Goal: Task Accomplishment & Management: Use online tool/utility

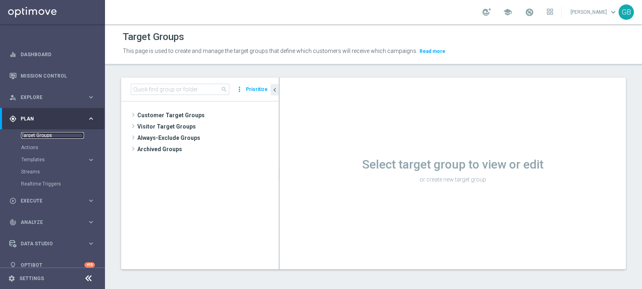
click at [48, 136] on link "Target Groups" at bounding box center [52, 135] width 63 height 6
click at [262, 115] on icon "library_add" at bounding box center [263, 115] width 6 height 6
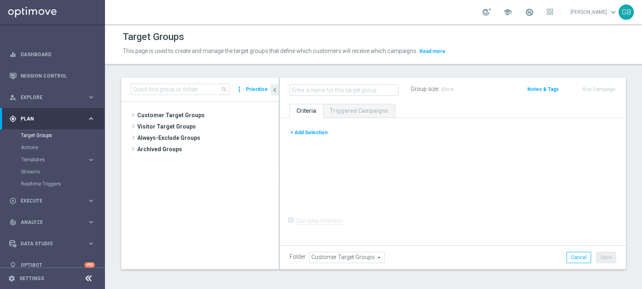
click at [309, 131] on button "+ Add Selection" at bounding box center [308, 132] width 39 height 9
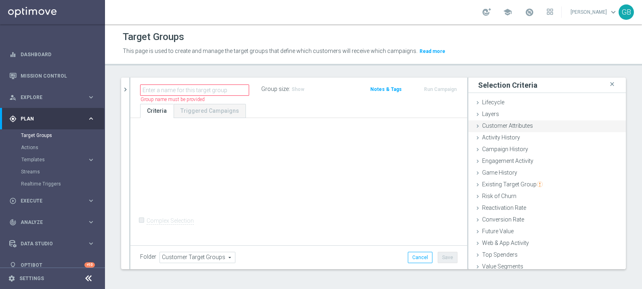
click at [521, 125] on span "Customer Attributes" at bounding box center [507, 125] width 51 height 6
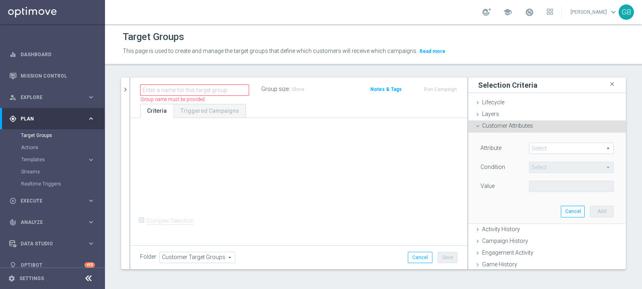
click at [539, 148] on span at bounding box center [571, 148] width 84 height 10
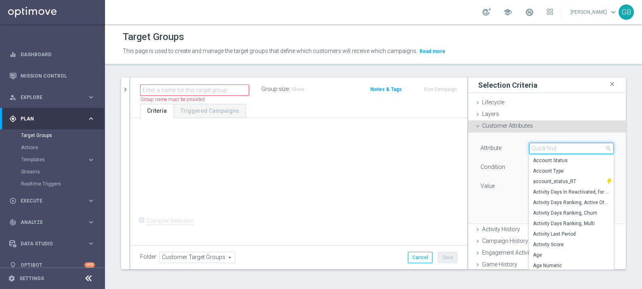
click at [539, 148] on input "search" at bounding box center [571, 147] width 85 height 11
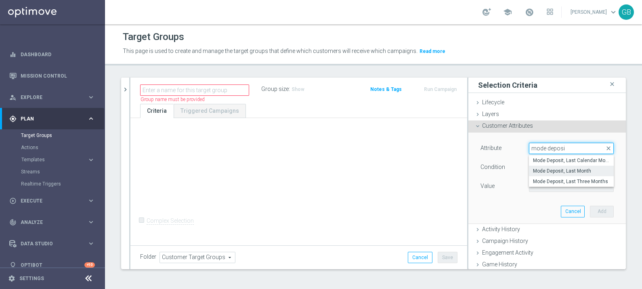
type input "mode deposi"
click at [584, 170] on span "Mode Deposit, Last Month" at bounding box center [571, 170] width 77 height 6
type input "Mode Deposit, Last Month"
type input "="
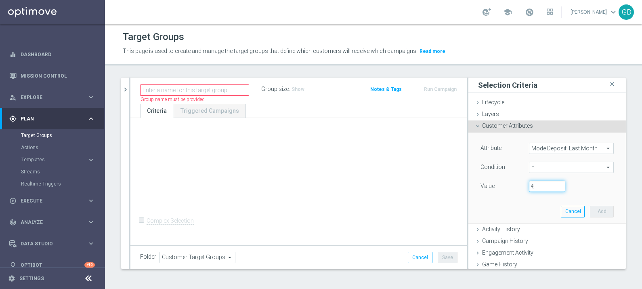
click at [531, 184] on input "€" at bounding box center [547, 185] width 36 height 11
click at [570, 170] on span "=" at bounding box center [571, 167] width 84 height 10
click at [484, 205] on div "Attribute Mode Deposit, Last Month Mode Deposit, Last Month arrow_drop_down sea…" at bounding box center [546, 177] width 145 height 90
click at [551, 148] on span "Mode Deposit, Last Month" at bounding box center [571, 148] width 84 height 10
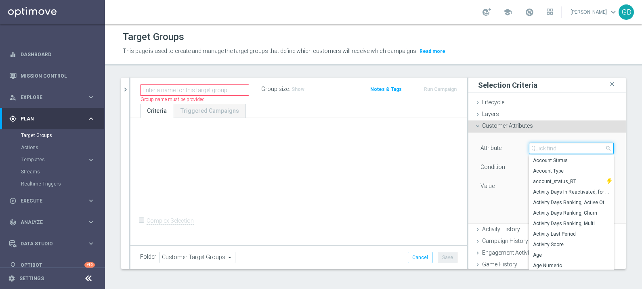
click at [551, 148] on input "search" at bounding box center [571, 147] width 85 height 11
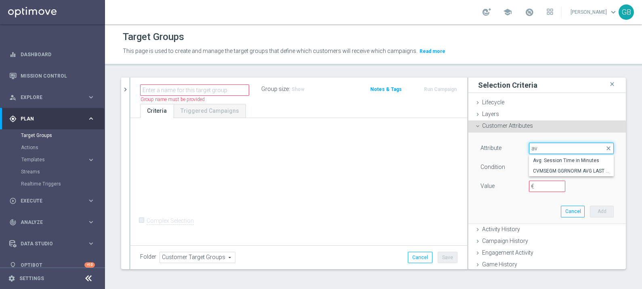
type input "a"
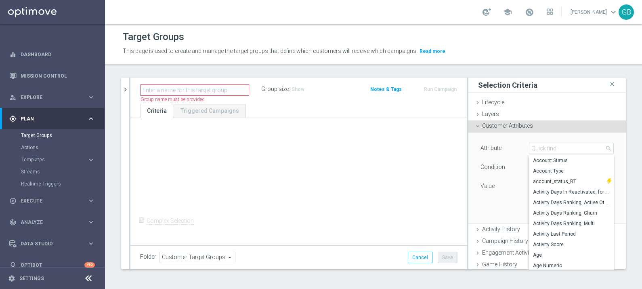
click at [478, 207] on div "Attribute Mode Deposit, Last Month Mode Deposit, Last Month arrow_drop_down sea…" at bounding box center [546, 177] width 145 height 90
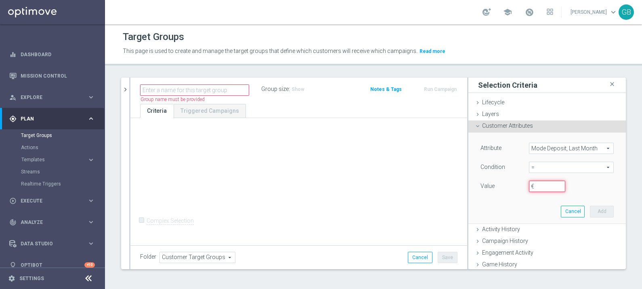
click at [628, 205] on div "search more_vert Prioritize Customer Target Groups library_add create_new_folder" at bounding box center [373, 179] width 537 height 204
